Goal: Check status: Check status

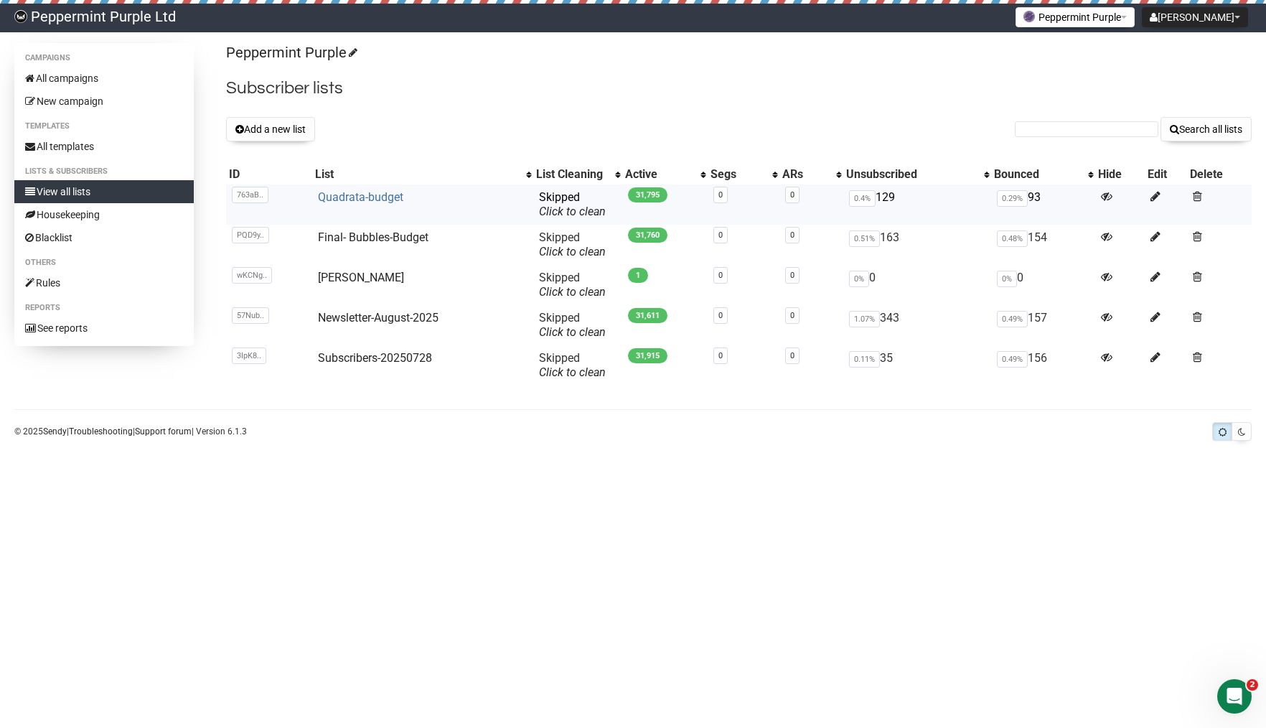
click at [340, 199] on link "Quadrata-budget" at bounding box center [360, 197] width 85 height 14
click at [367, 200] on link "Quadrata-budget" at bounding box center [360, 197] width 85 height 14
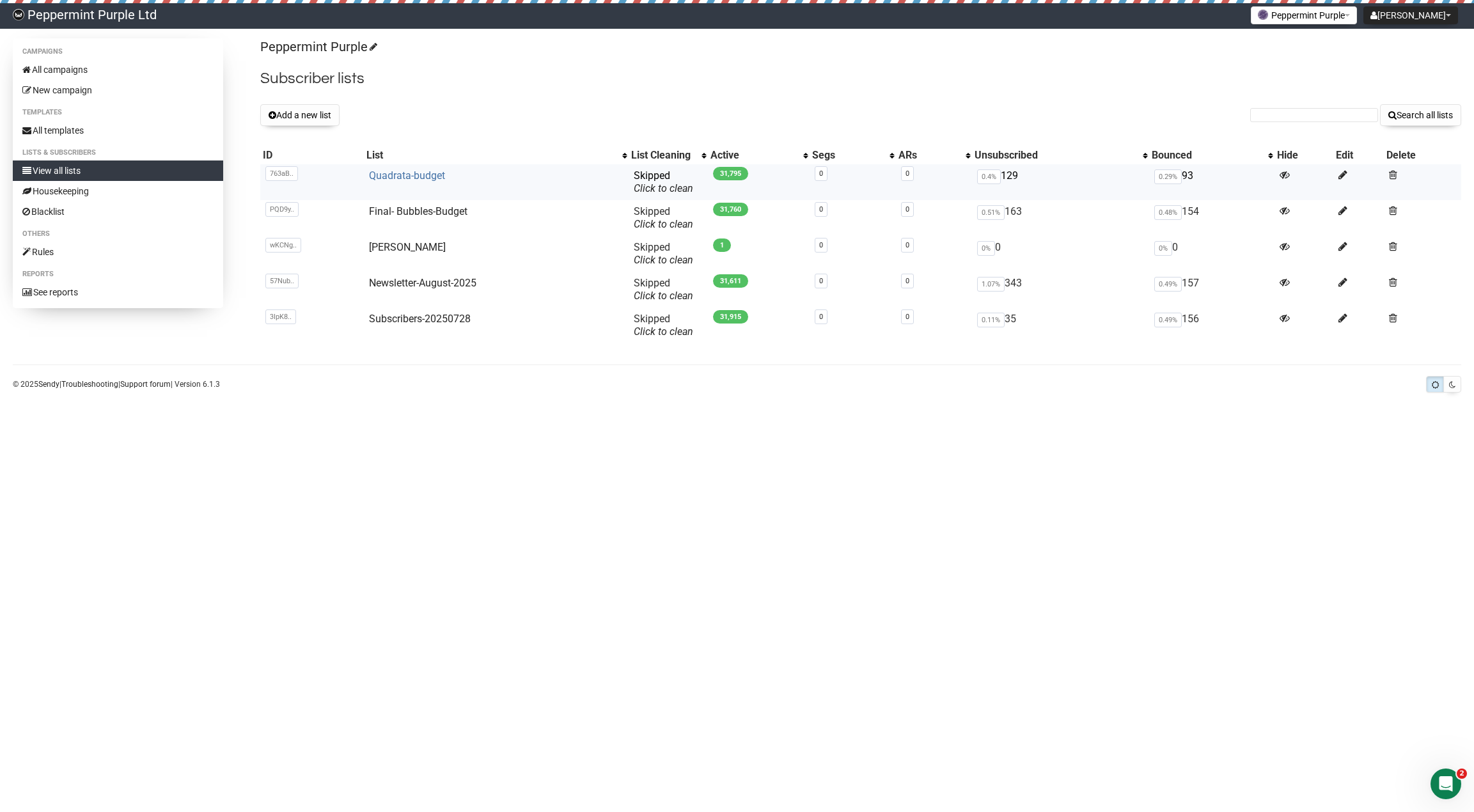
click at [374, 176] on link "Quadrata-budget" at bounding box center [406, 175] width 76 height 12
